Goal: Task Accomplishment & Management: Use online tool/utility

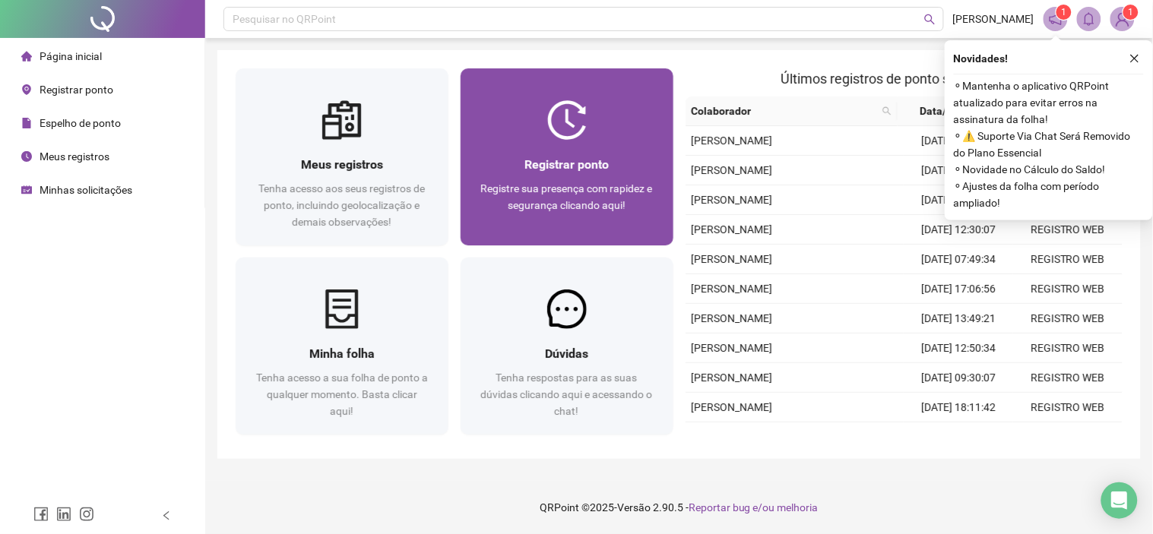
click at [595, 179] on div "Registrar ponto Registre sua presença com rapidez e segurança clicando aqui!" at bounding box center [567, 192] width 176 height 75
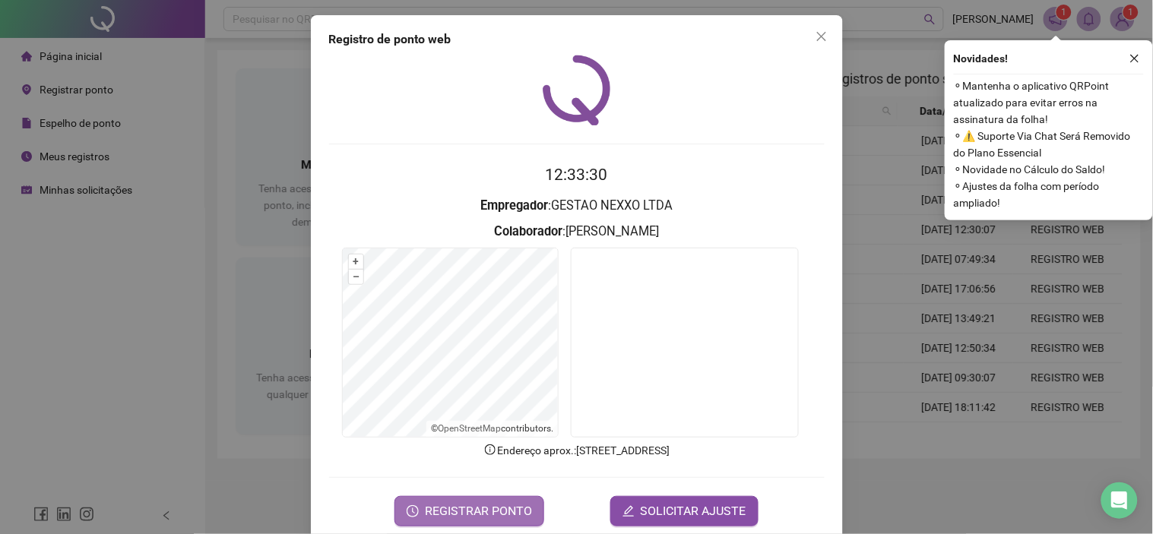
click at [485, 507] on span "REGISTRAR PONTO" at bounding box center [478, 511] width 107 height 18
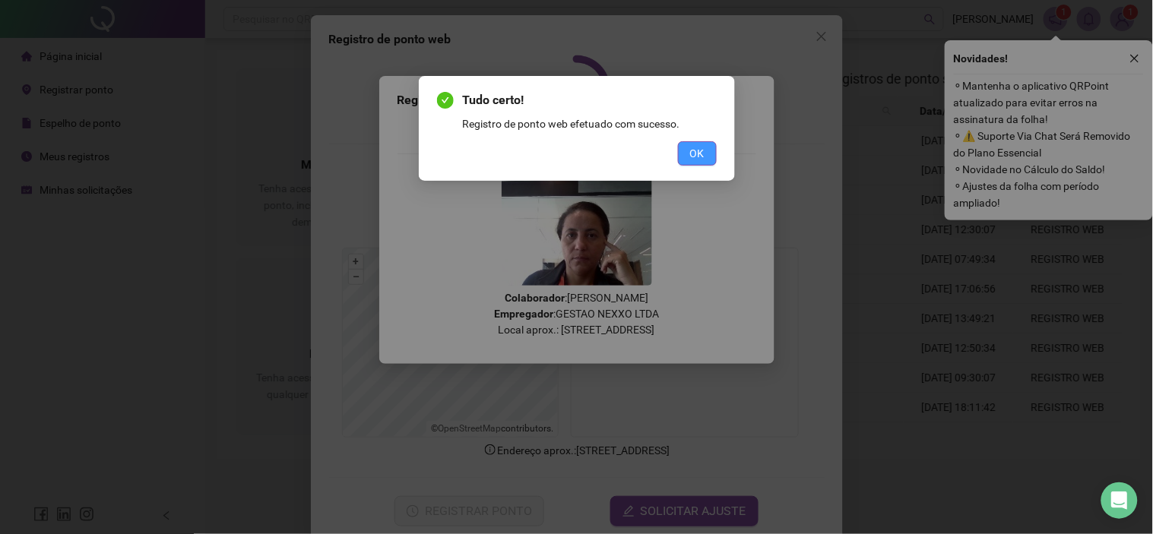
click at [692, 153] on span "OK" at bounding box center [697, 153] width 14 height 17
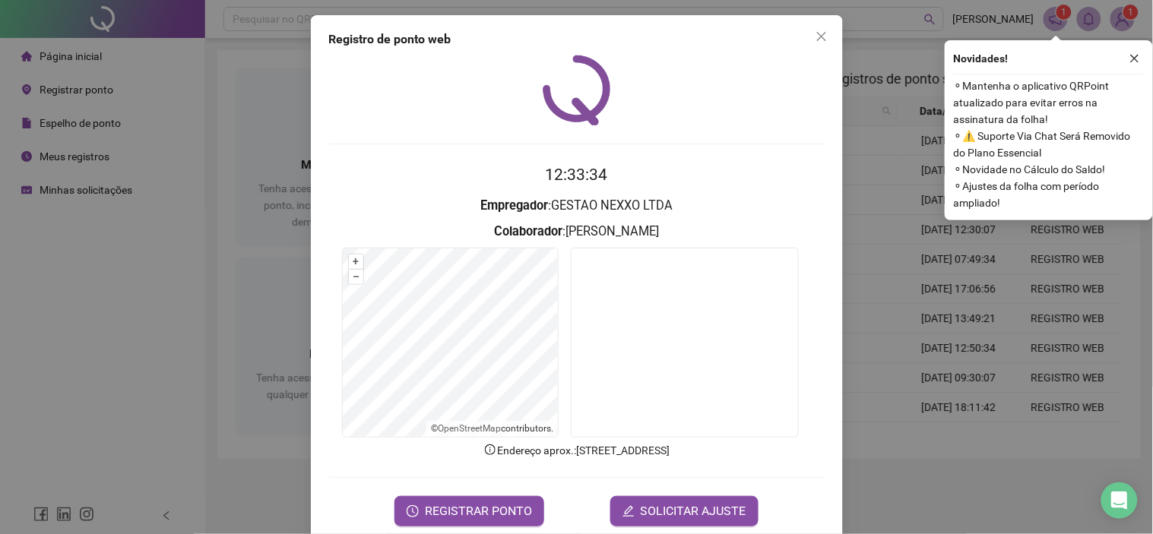
click at [815, 39] on icon "close" at bounding box center [821, 36] width 12 height 12
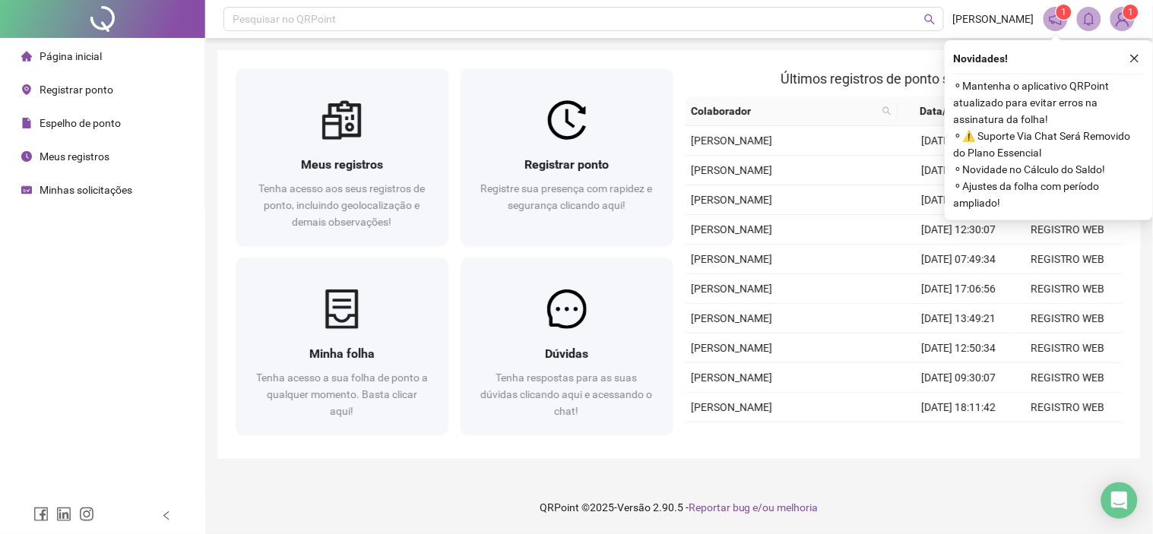
click at [62, 185] on span "Minhas solicitações" at bounding box center [86, 190] width 93 height 12
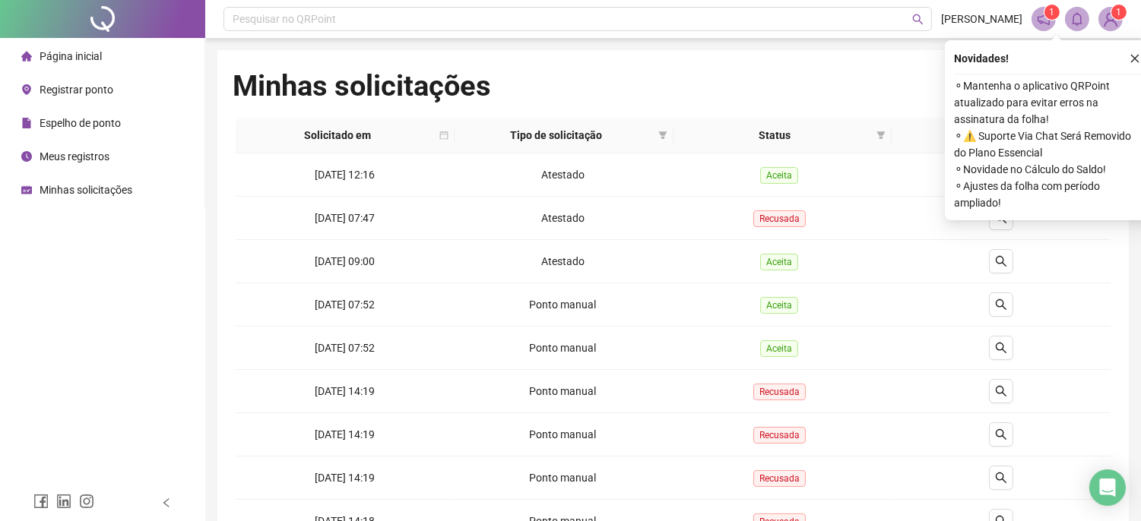
click at [92, 59] on span "Página inicial" at bounding box center [71, 56] width 62 height 12
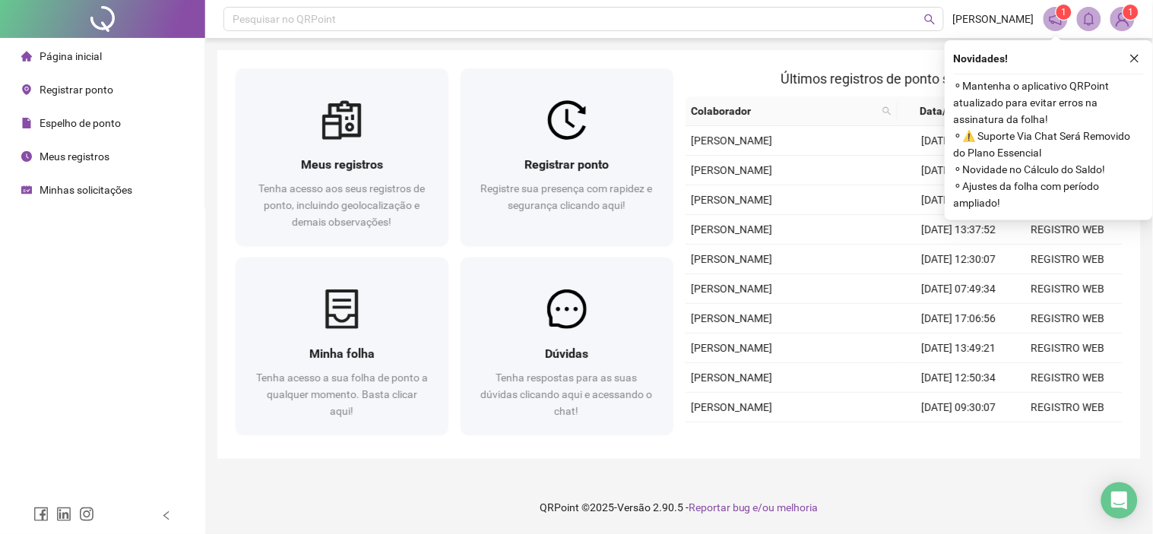
click at [1137, 57] on icon "close" at bounding box center [1134, 58] width 11 height 11
